Goal: Find contact information: Find contact information

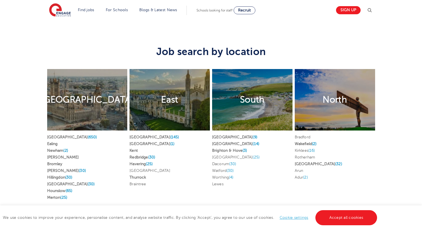
scroll to position [1012, 0]
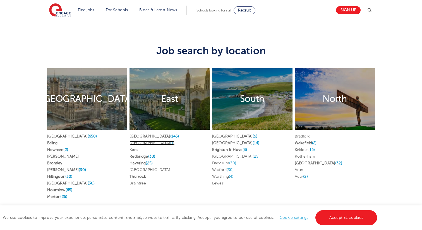
click at [170, 141] on span "(1)" at bounding box center [172, 143] width 4 height 4
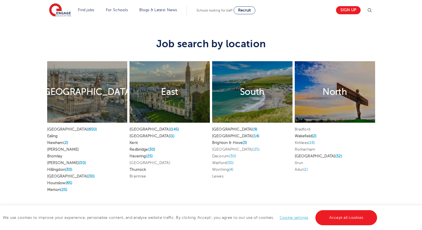
scroll to position [1021, 0]
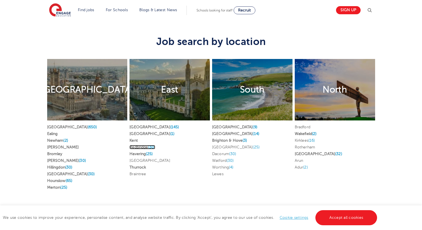
click at [144, 145] on link "Redbridge (30)" at bounding box center [142, 147] width 26 height 4
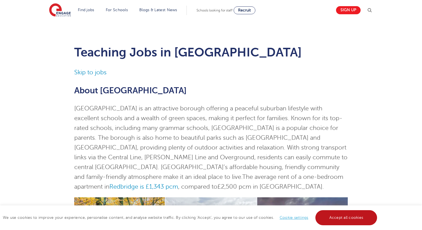
drag, startPoint x: 347, startPoint y: 223, endPoint x: 346, endPoint y: 215, distance: 8.2
click at [347, 223] on link "Accept all cookies" at bounding box center [346, 217] width 62 height 15
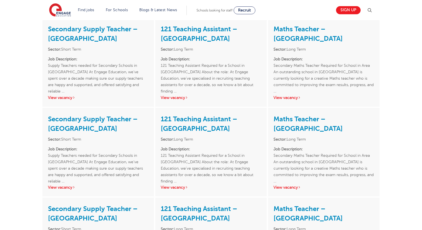
scroll to position [1169, 0]
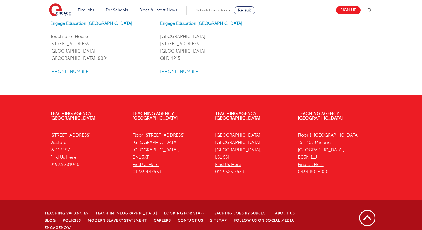
scroll to position [715, 0]
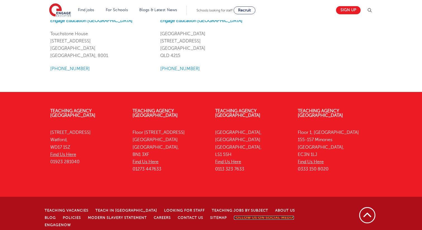
click at [269, 215] on link "Follow us on Social Media" at bounding box center [264, 217] width 60 height 4
